Goal: Communication & Community: Ask a question

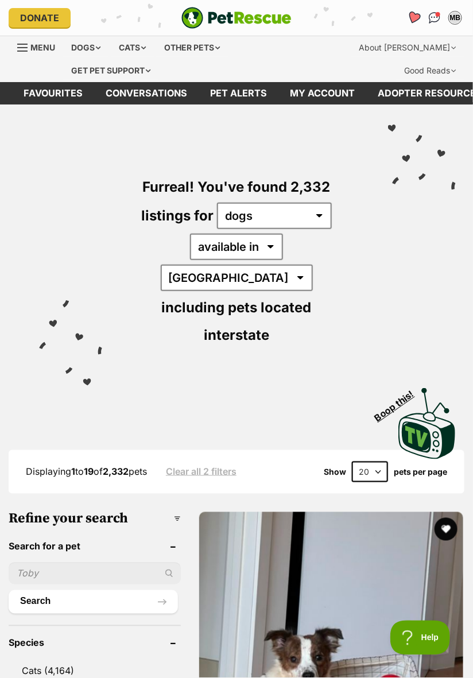
click at [411, 11] on link "Favourites" at bounding box center [415, 18] width 24 height 24
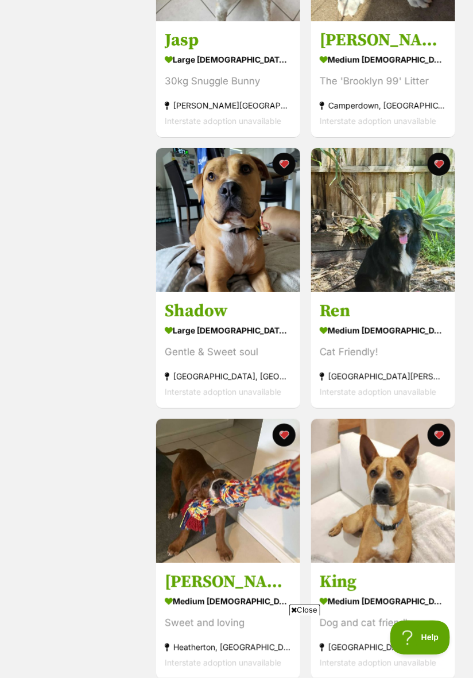
scroll to position [923, 0]
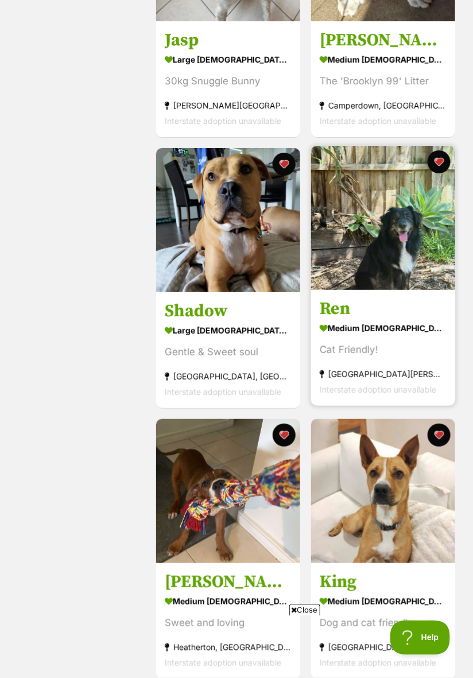
click at [410, 284] on img at bounding box center [383, 218] width 144 height 144
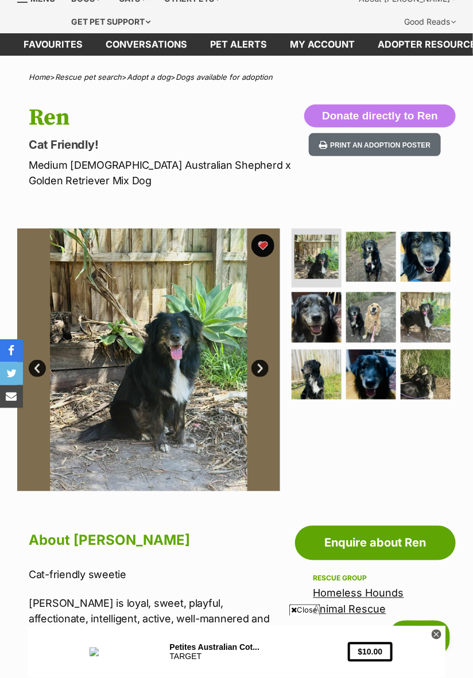
scroll to position [48, 0]
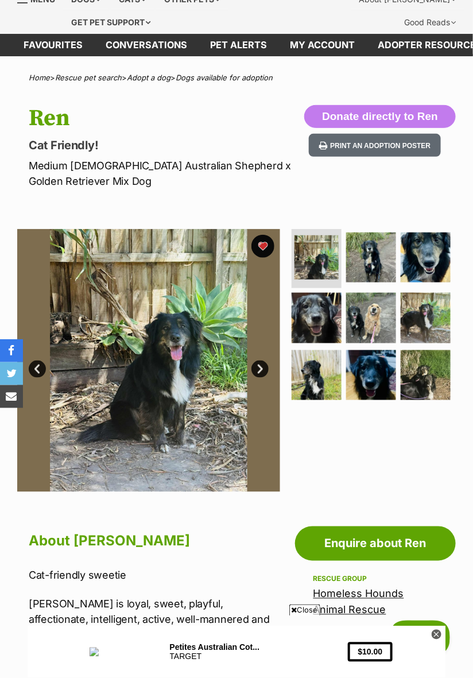
click at [261, 369] on link "Next" at bounding box center [260, 369] width 17 height 17
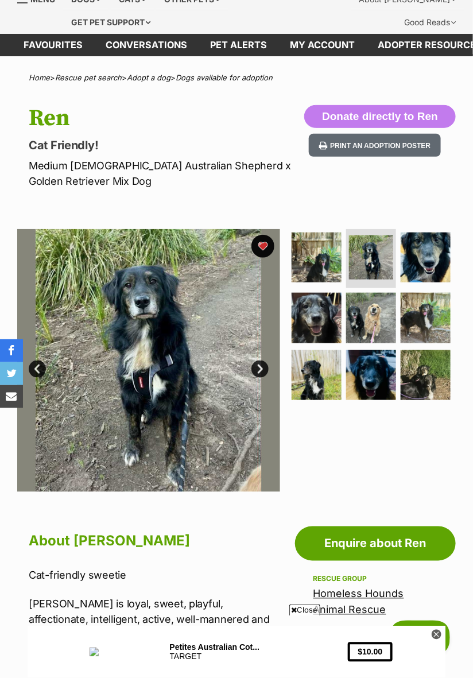
click at [260, 372] on link "Next" at bounding box center [260, 369] width 17 height 17
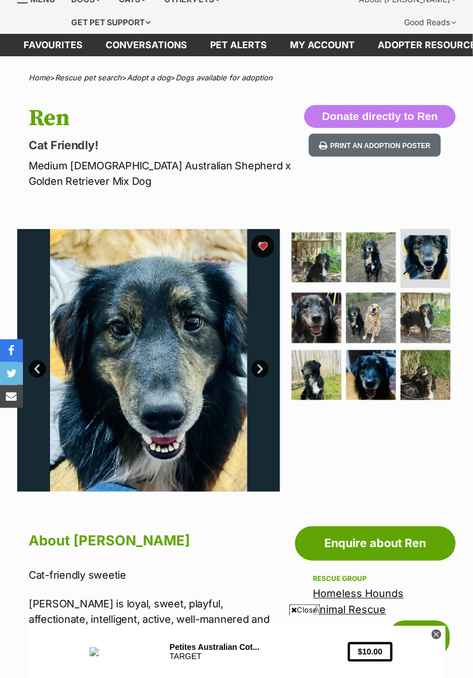
click at [258, 375] on link "Next" at bounding box center [260, 369] width 17 height 17
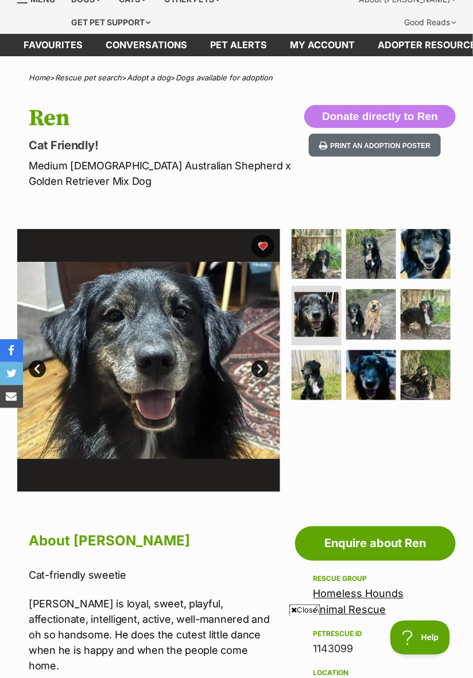
click at [260, 370] on link "Next" at bounding box center [260, 369] width 17 height 17
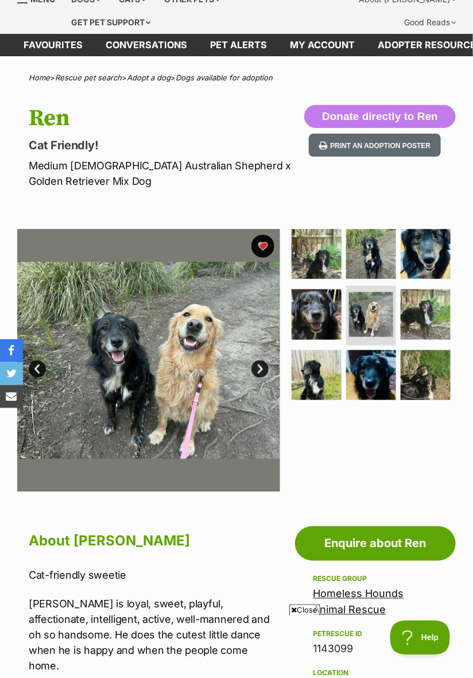
click at [262, 369] on link "Next" at bounding box center [260, 369] width 17 height 17
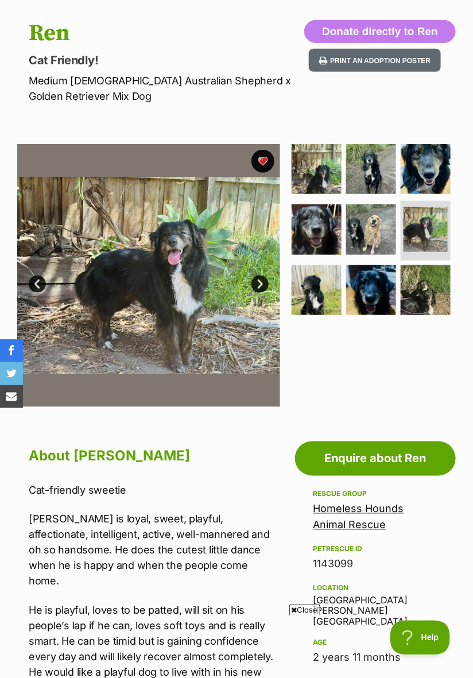
scroll to position [133, 0]
click at [385, 289] on img at bounding box center [371, 290] width 52 height 52
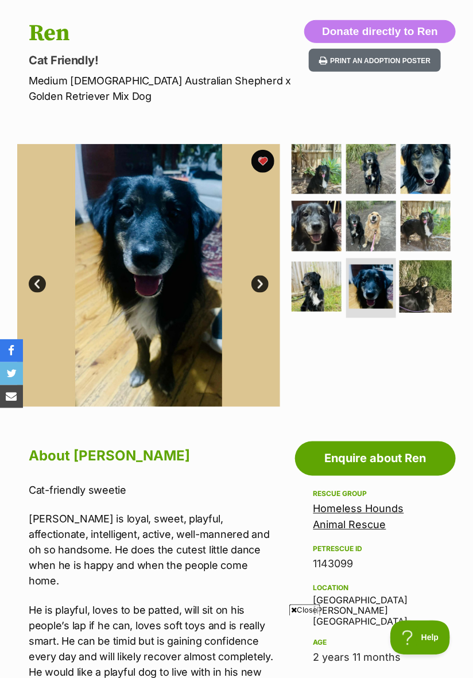
click at [430, 288] on img at bounding box center [426, 287] width 52 height 52
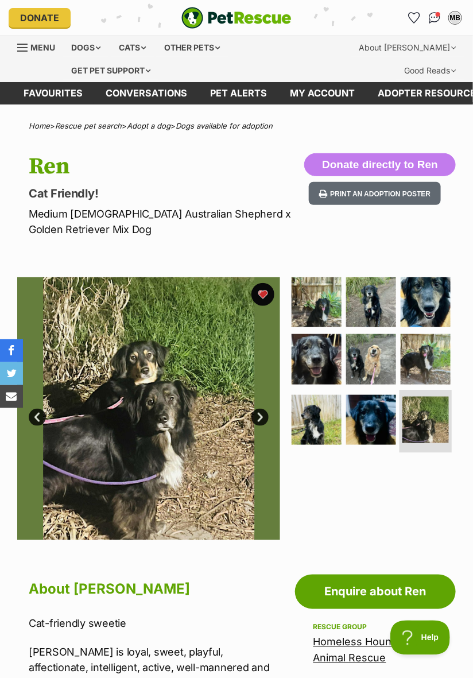
scroll to position [0, 0]
click at [332, 307] on img at bounding box center [316, 302] width 52 height 52
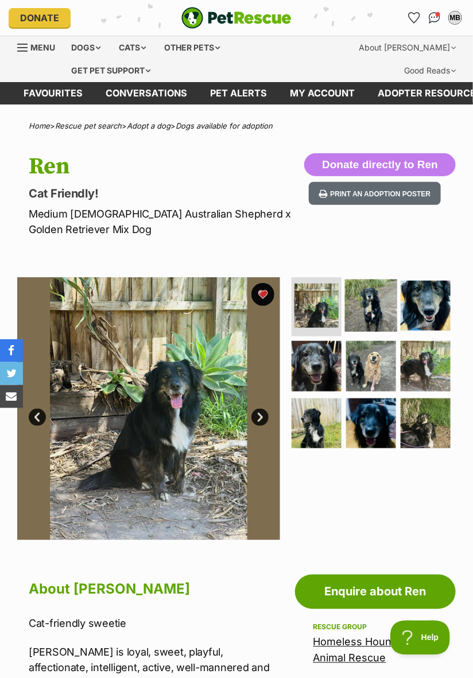
click at [374, 310] on img at bounding box center [371, 305] width 52 height 52
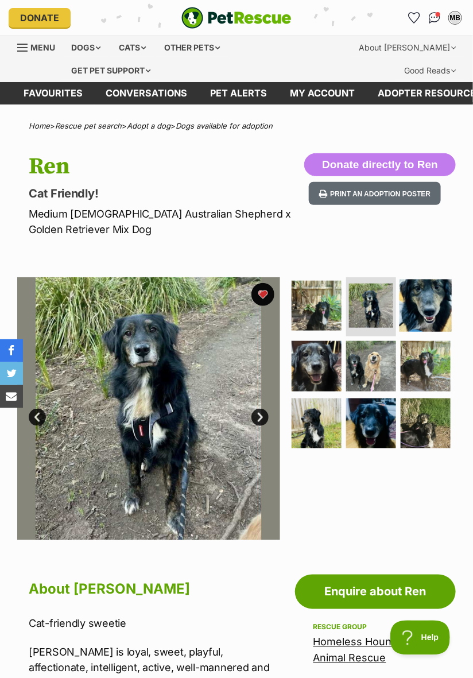
click at [426, 312] on img at bounding box center [426, 305] width 52 height 52
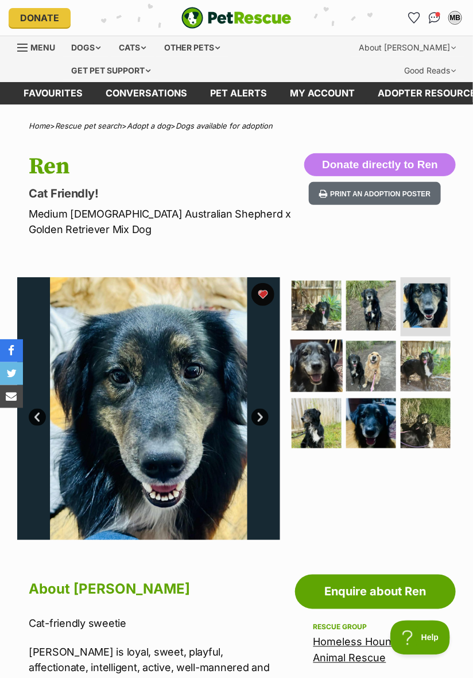
click at [320, 366] on img at bounding box center [316, 366] width 52 height 52
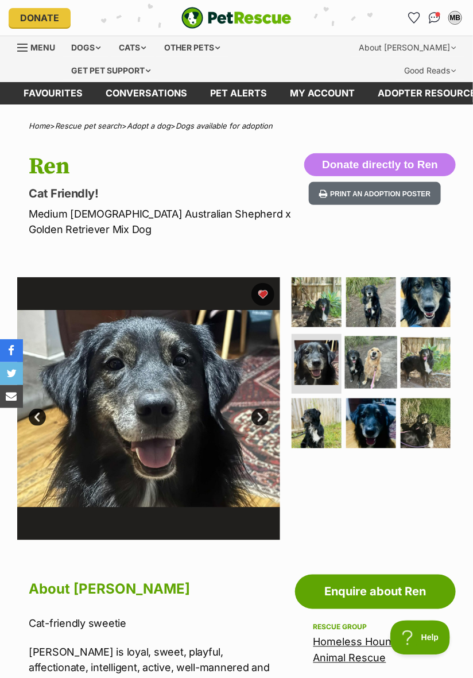
click at [366, 372] on img at bounding box center [371, 363] width 52 height 52
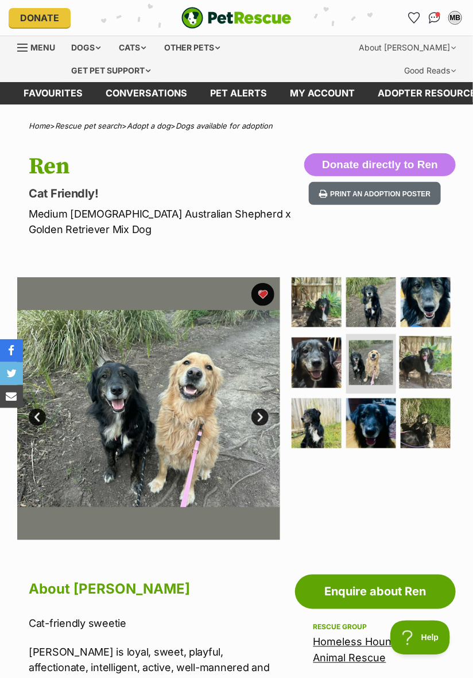
click at [423, 369] on img at bounding box center [426, 363] width 52 height 52
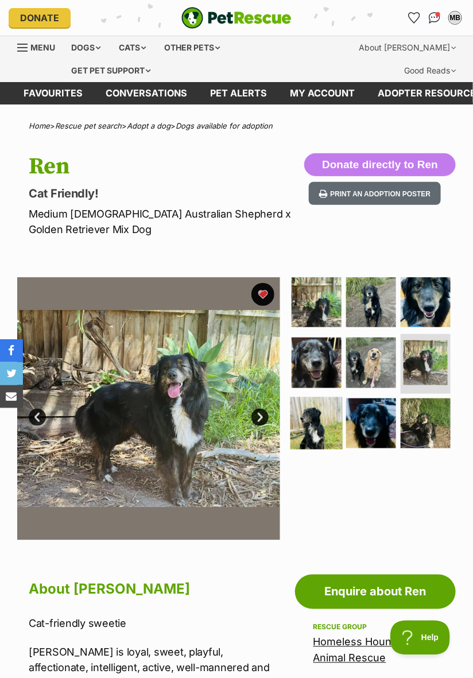
click at [322, 426] on img at bounding box center [316, 423] width 52 height 52
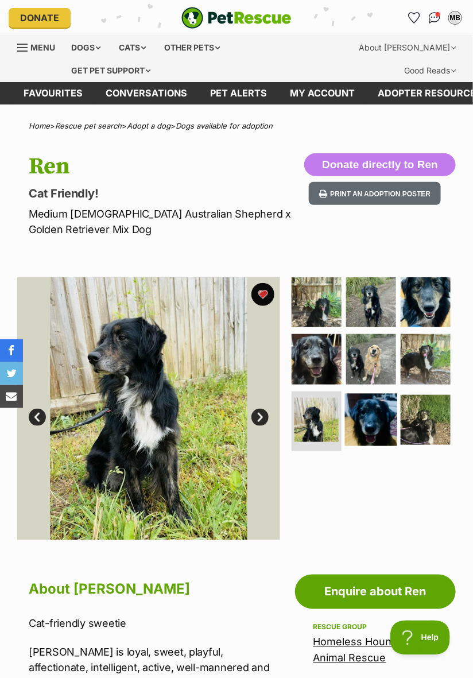
click at [370, 426] on img at bounding box center [371, 420] width 52 height 52
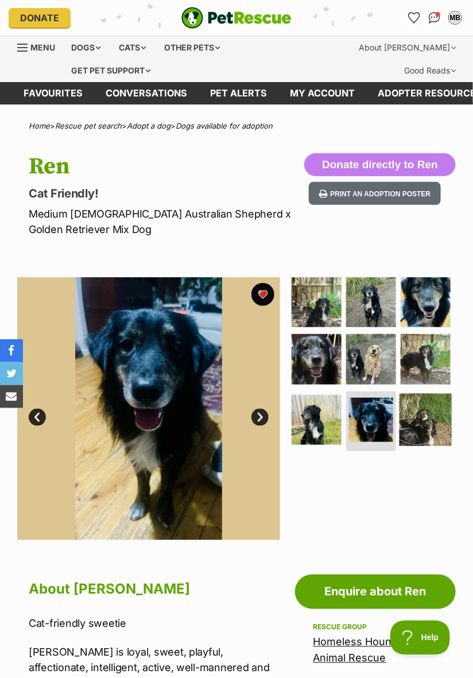
click at [424, 423] on img at bounding box center [426, 420] width 52 height 52
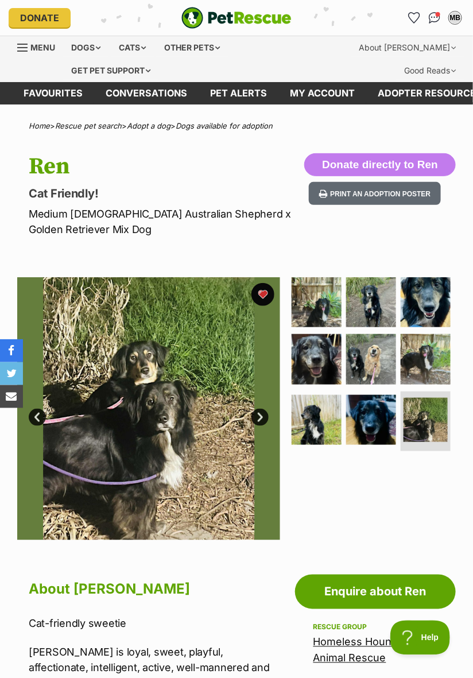
click at [140, 414] on img at bounding box center [148, 408] width 263 height 263
click at [265, 409] on link "Next" at bounding box center [260, 417] width 17 height 17
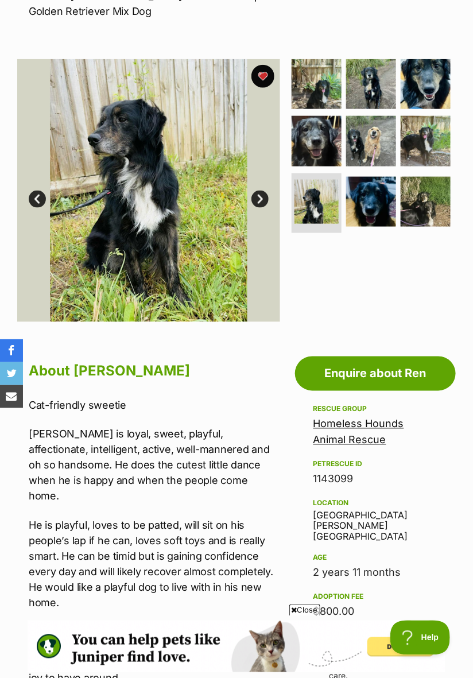
scroll to position [214, 0]
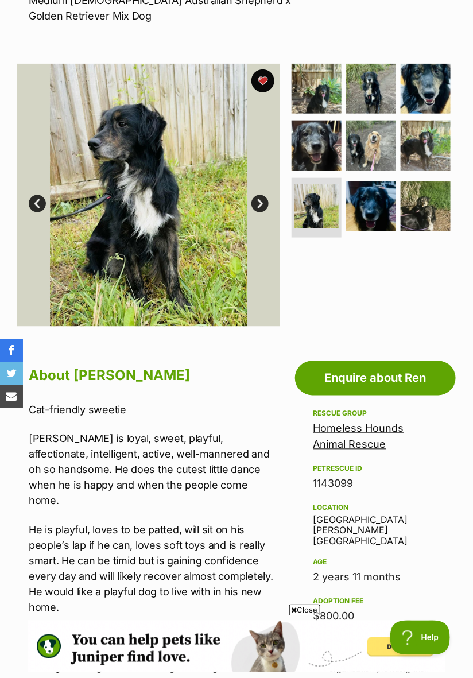
click at [254, 203] on link "Next" at bounding box center [260, 203] width 17 height 17
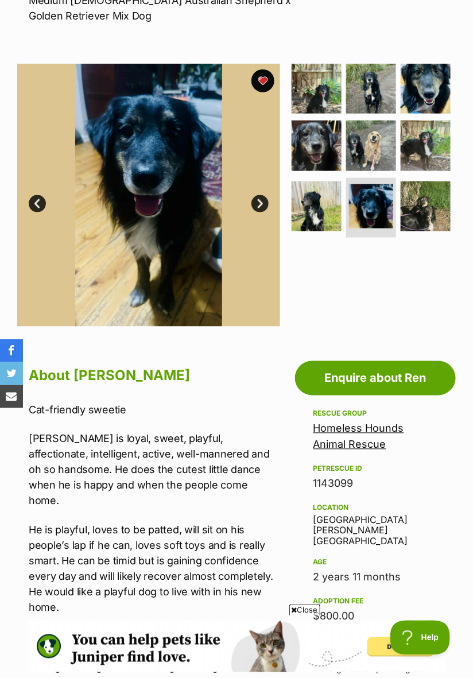
click at [254, 204] on link "Next" at bounding box center [260, 203] width 17 height 17
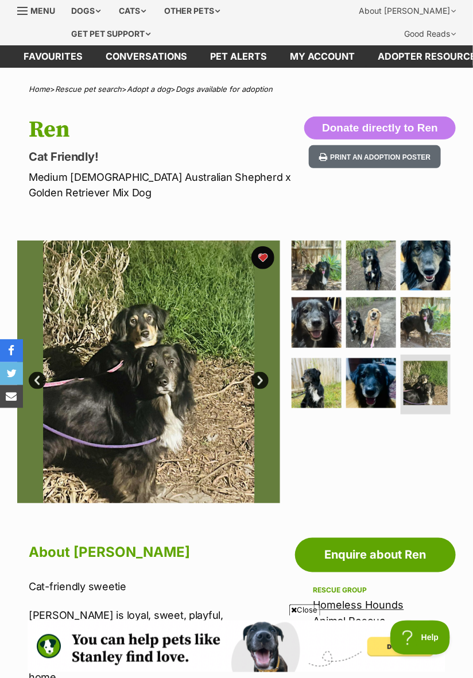
scroll to position [36, 0]
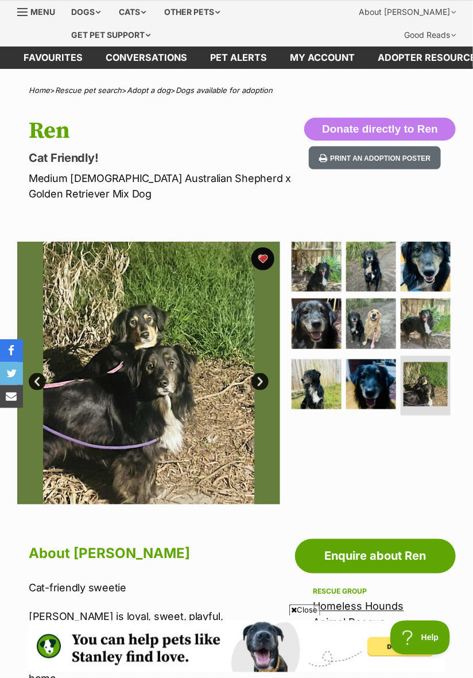
click at [254, 381] on link "Next" at bounding box center [260, 381] width 17 height 17
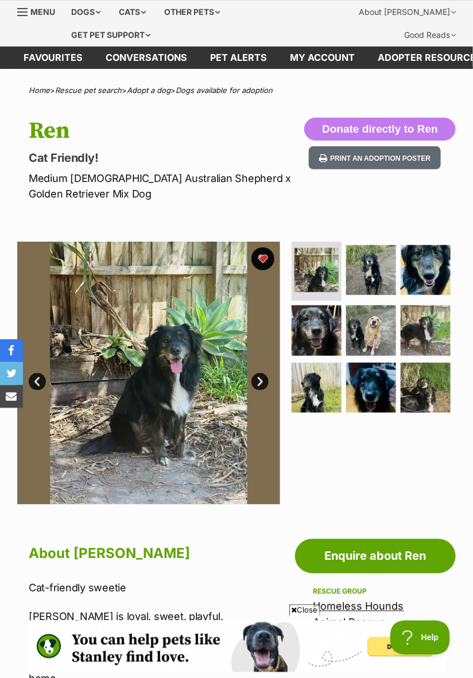
scroll to position [0, 0]
click at [368, 275] on img at bounding box center [371, 270] width 52 height 52
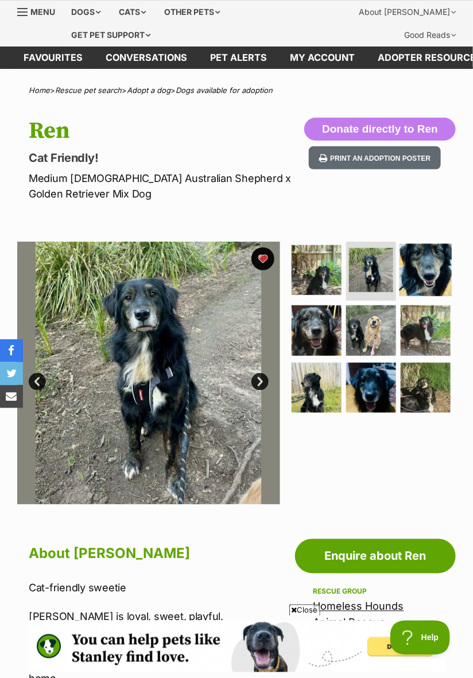
click at [426, 270] on img at bounding box center [426, 270] width 52 height 52
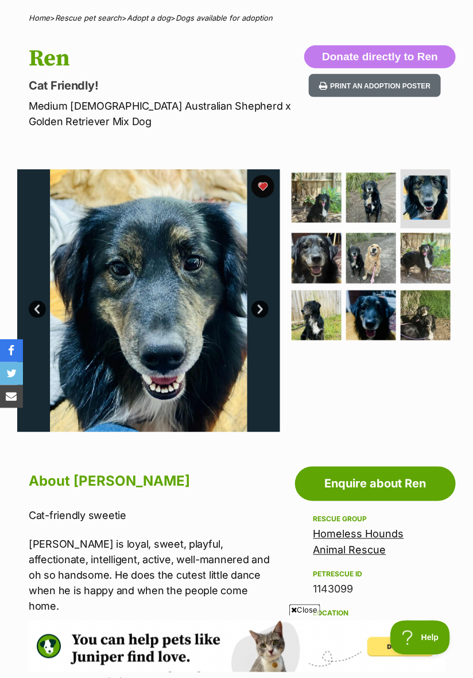
click at [257, 312] on link "Next" at bounding box center [260, 309] width 17 height 17
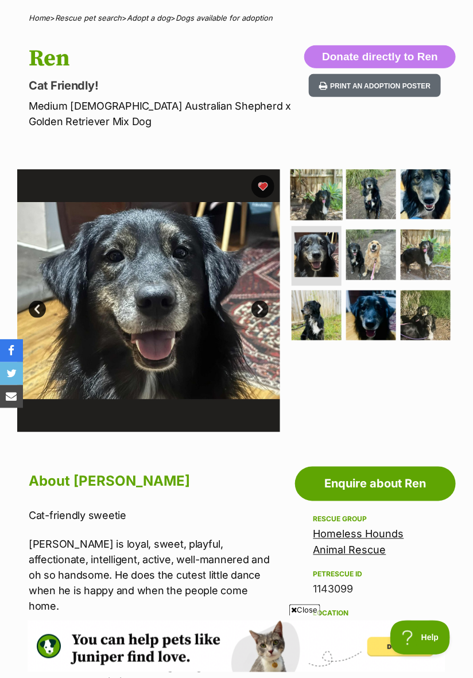
click at [310, 211] on img at bounding box center [316, 194] width 52 height 52
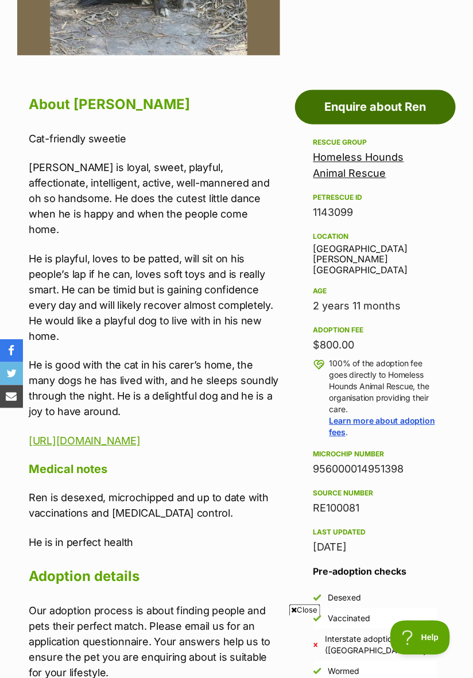
click at [376, 115] on link "Enquire about Ren" at bounding box center [375, 107] width 161 height 34
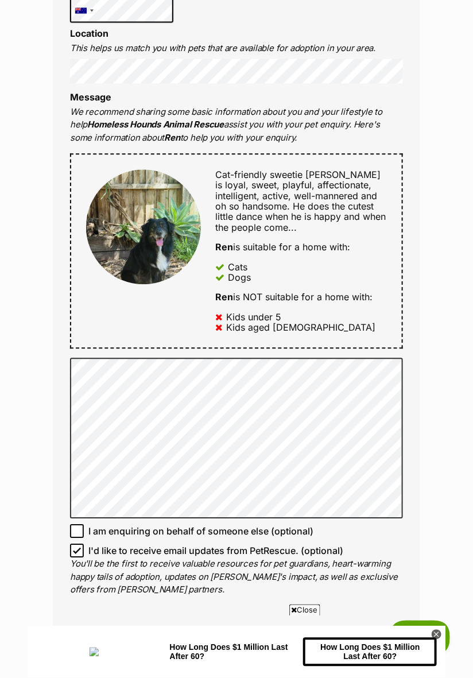
scroll to position [492, 0]
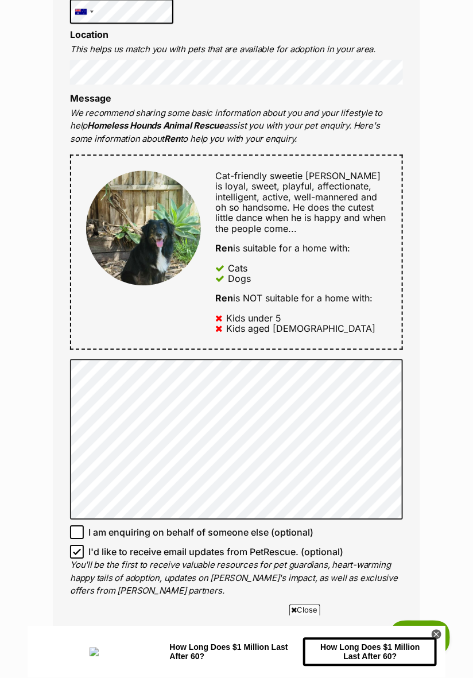
click at [78, 554] on icon at bounding box center [77, 552] width 8 height 8
click at [78, 554] on input "I'd like to receive email updates from PetRescue. (optional)" at bounding box center [77, 553] width 14 height 14
checkbox input "false"
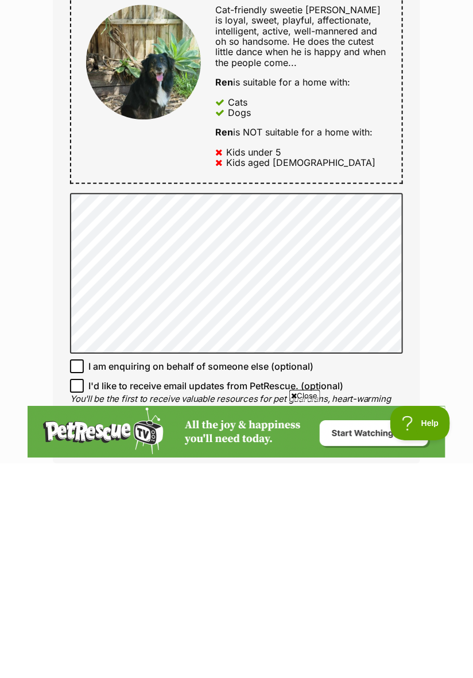
scroll to position [443, 0]
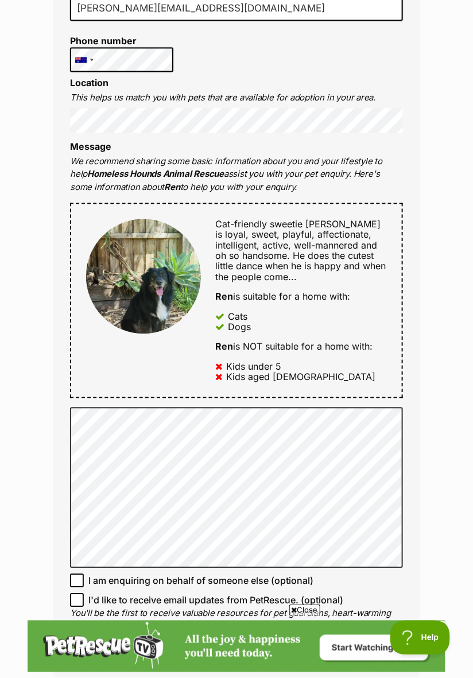
click at [444, 558] on div "Enquire about Ren Want to increase your chances of a successful enquiry? Update…" at bounding box center [236, 352] width 473 height 1336
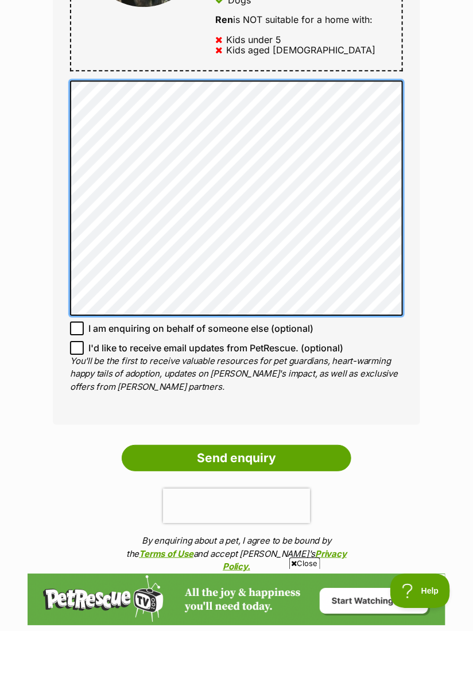
scroll to position [724, 0]
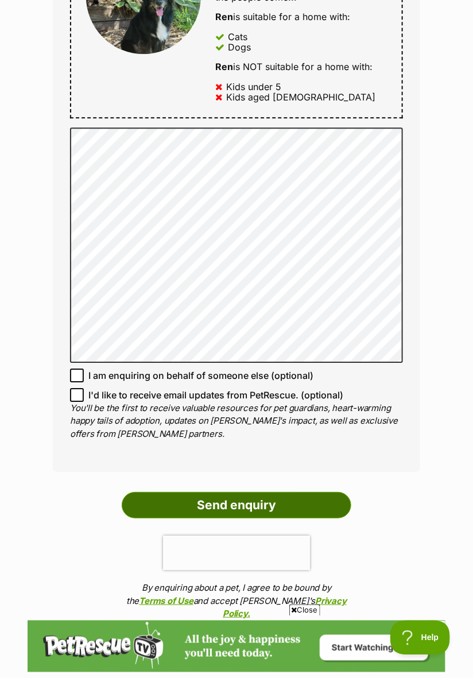
click at [253, 510] on input "Send enquiry" at bounding box center [237, 505] width 230 height 26
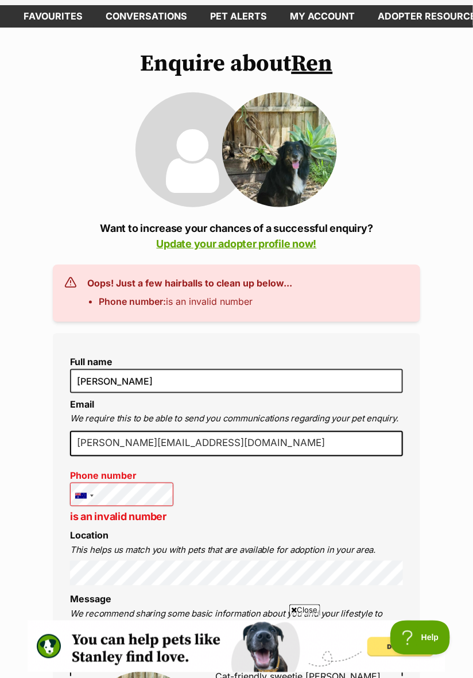
scroll to position [67, 0]
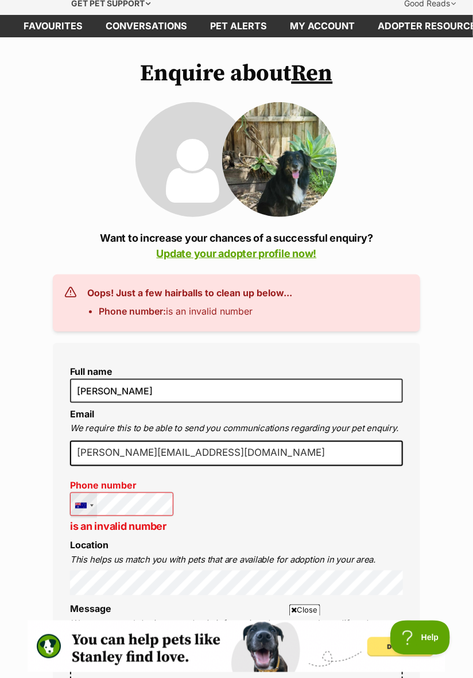
click at [94, 505] on div at bounding box center [84, 505] width 26 height 25
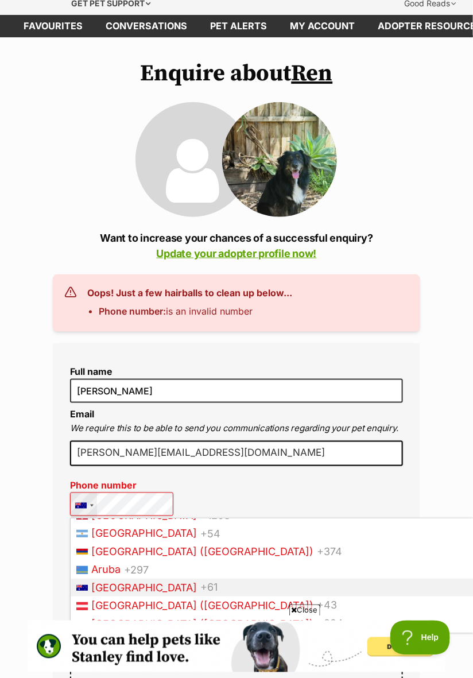
scroll to position [182, 0]
click at [125, 592] on span "[GEOGRAPHIC_DATA]" at bounding box center [144, 587] width 106 height 12
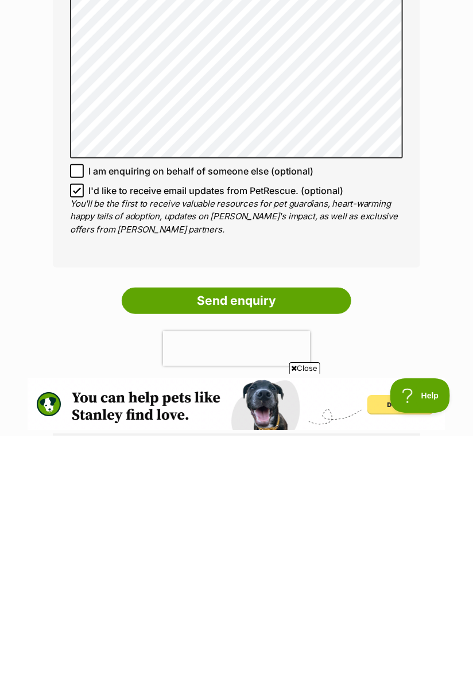
scroll to position [773, 0]
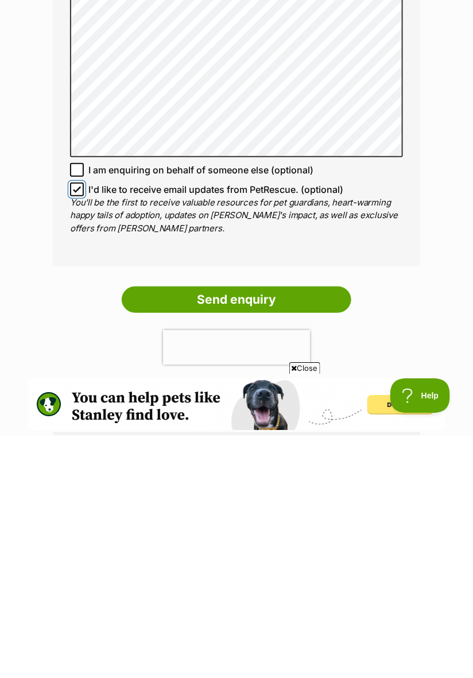
click at [74, 436] on input "I'd like to receive email updates from PetRescue. (optional)" at bounding box center [77, 432] width 14 height 14
checkbox input "false"
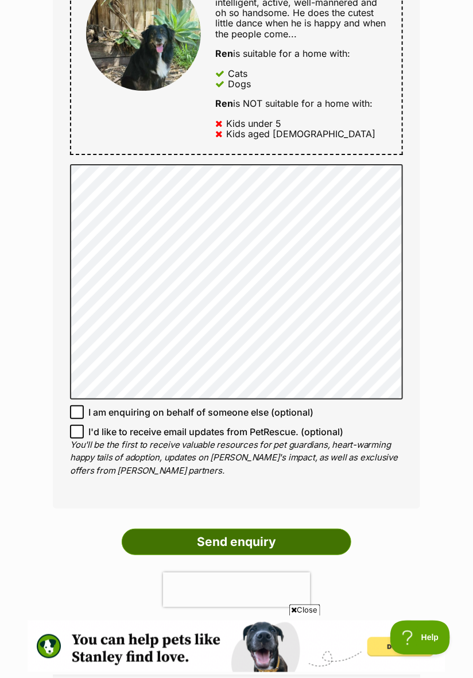
click at [250, 546] on input "Send enquiry" at bounding box center [237, 542] width 230 height 26
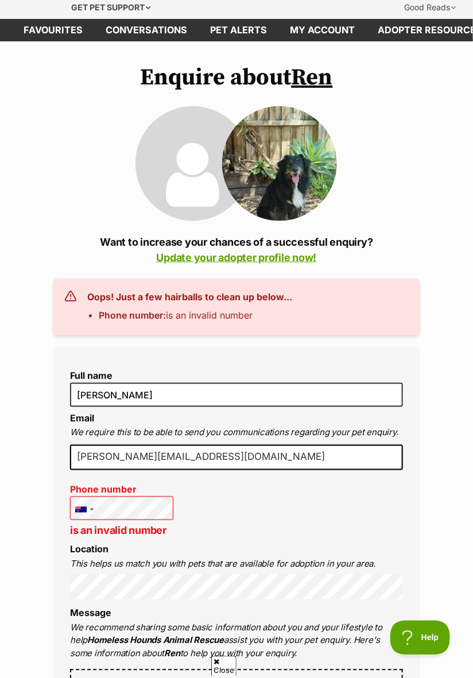
scroll to position [64, 0]
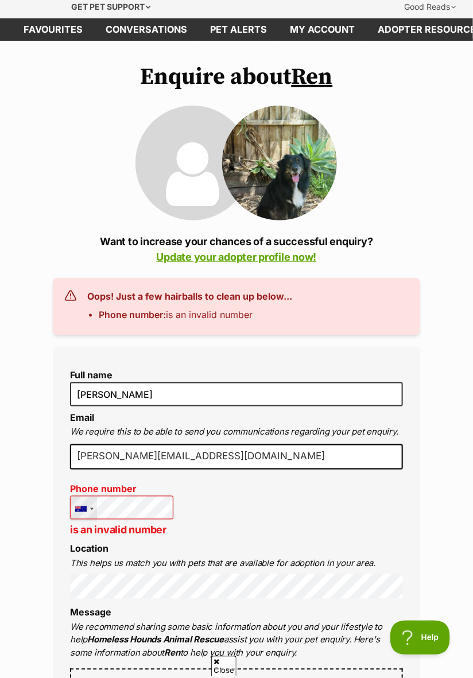
click at [94, 513] on div at bounding box center [84, 509] width 26 height 25
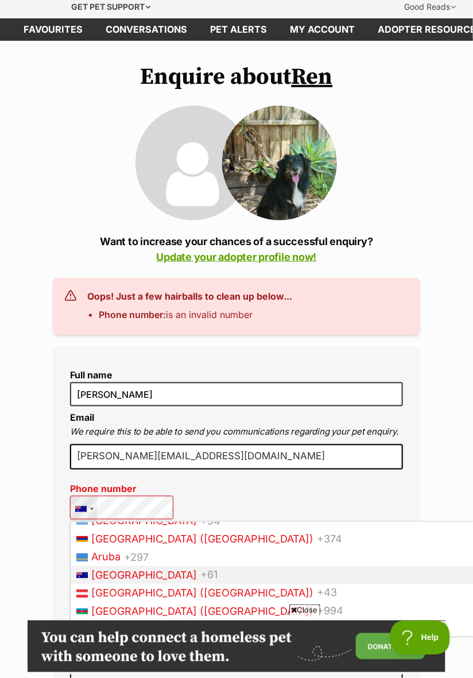
scroll to position [202, 0]
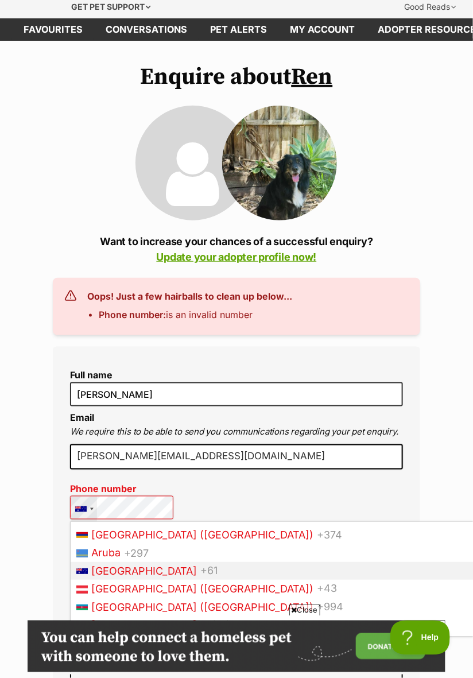
click at [137, 575] on li "[GEOGRAPHIC_DATA] +61" at bounding box center [301, 571] width 461 height 18
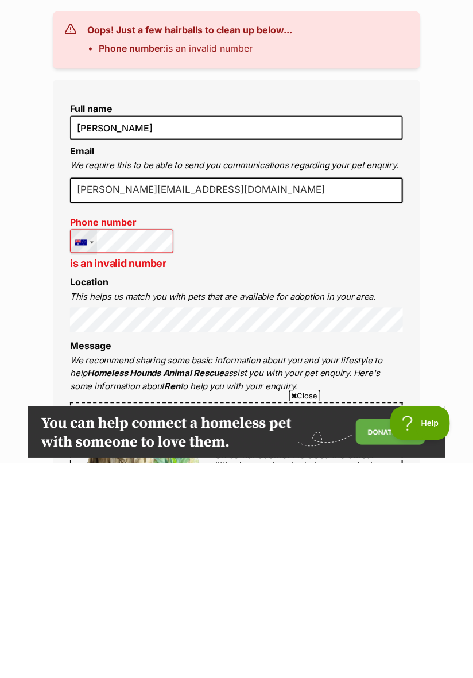
scroll to position [124, 0]
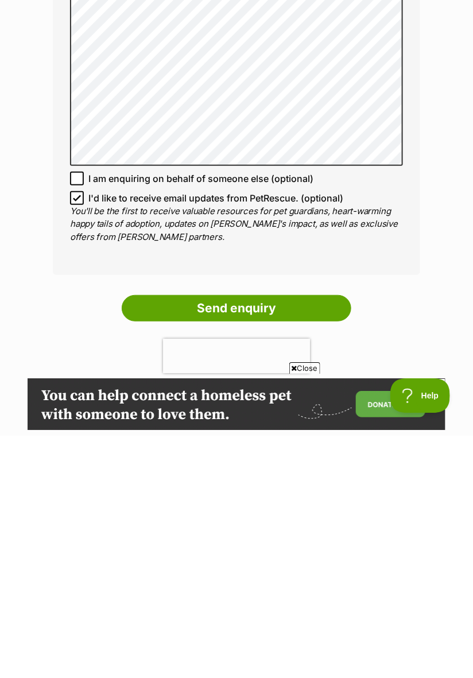
click at [80, 441] on icon at bounding box center [77, 440] width 8 height 8
click at [80, 441] on input "I'd like to receive email updates from PetRescue. (optional)" at bounding box center [77, 441] width 14 height 14
checkbox input "false"
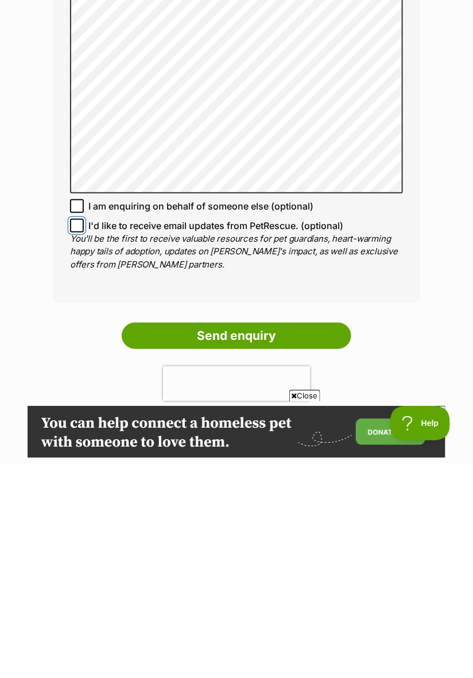
scroll to position [764, 0]
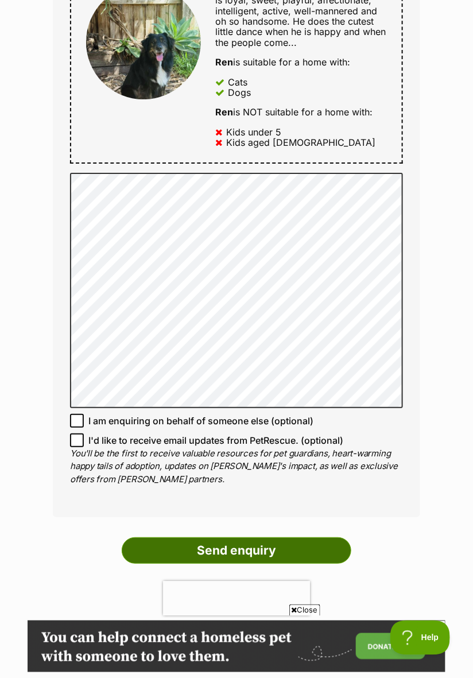
click at [244, 547] on input "Send enquiry" at bounding box center [237, 551] width 230 height 26
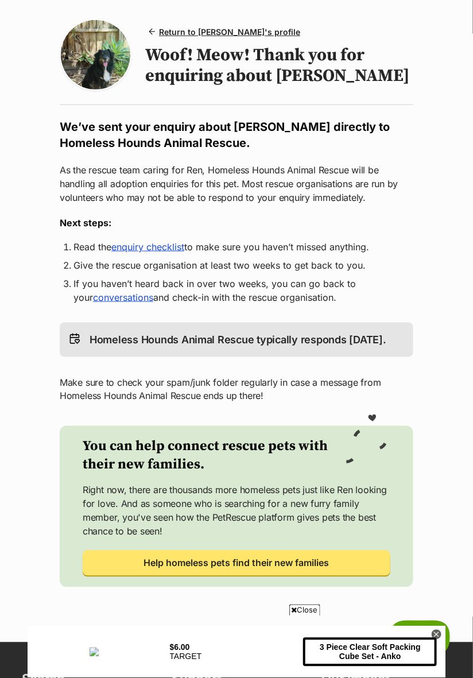
scroll to position [113, 0]
click at [160, 249] on link "enquiry checklist" at bounding box center [147, 247] width 73 height 11
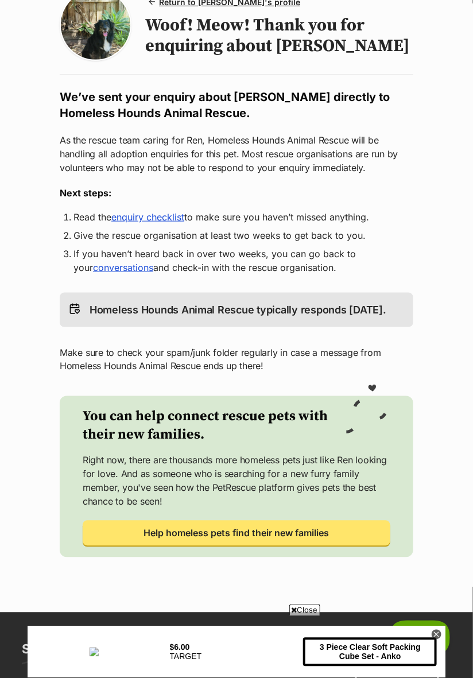
scroll to position [149, 0]
